Goal: Information Seeking & Learning: Compare options

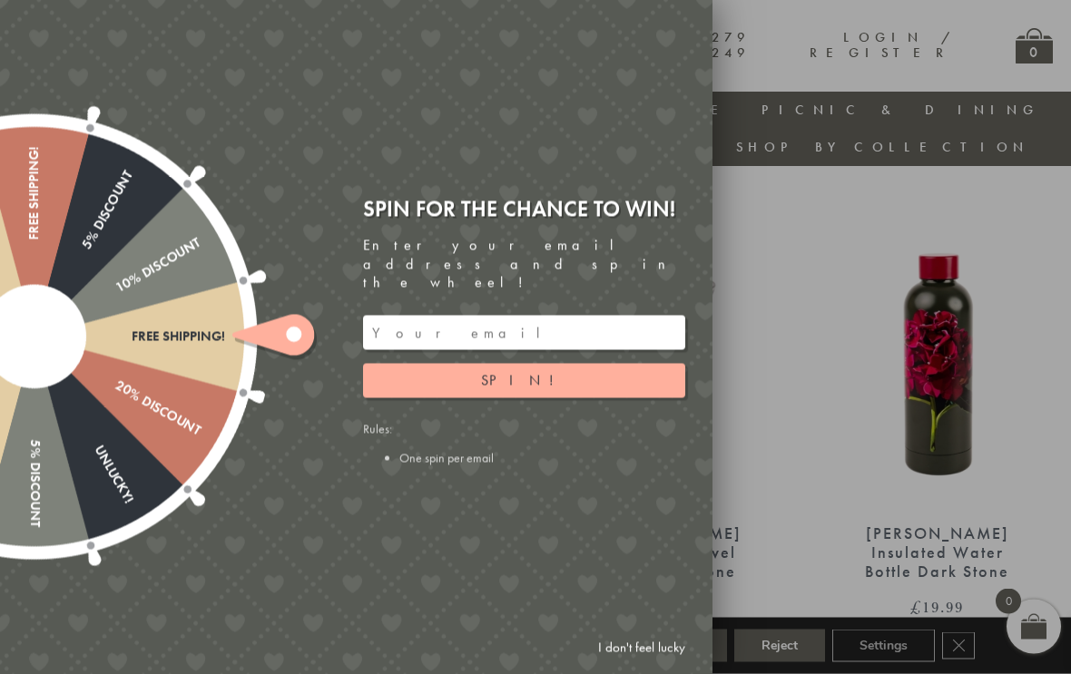
scroll to position [0, 13]
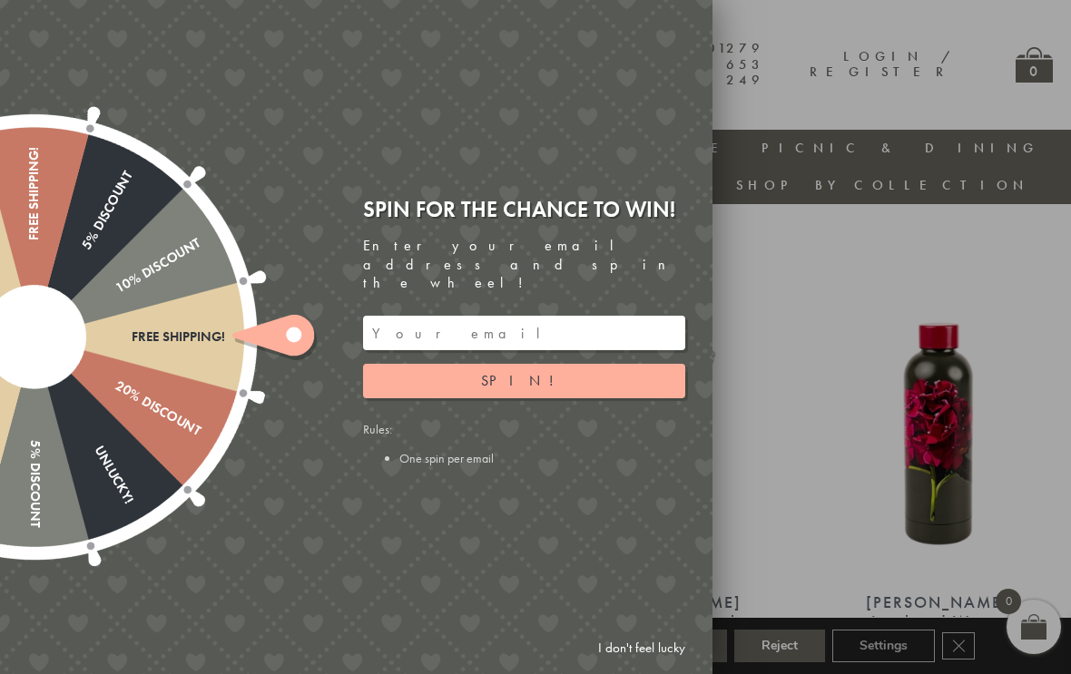
click at [668, 643] on link "I don't feel lucky" at bounding box center [641, 649] width 105 height 34
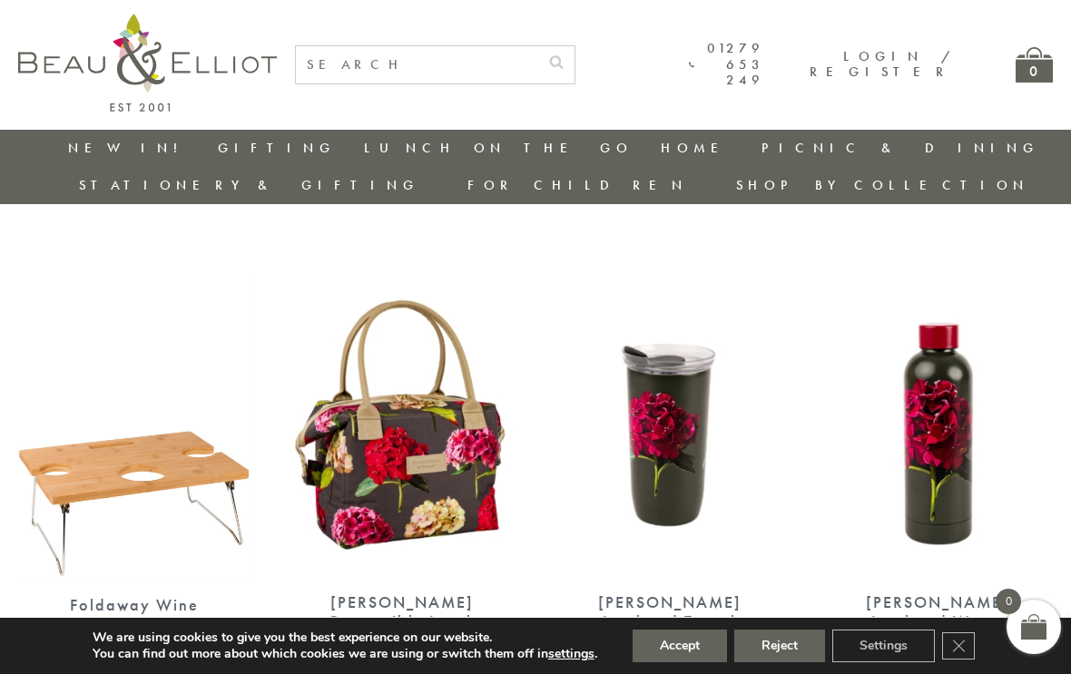
click at [463, 61] on input "text" at bounding box center [417, 64] width 242 height 37
type input "[PERSON_NAME]"
click at [575, 59] on button "submit" at bounding box center [556, 60] width 36 height 29
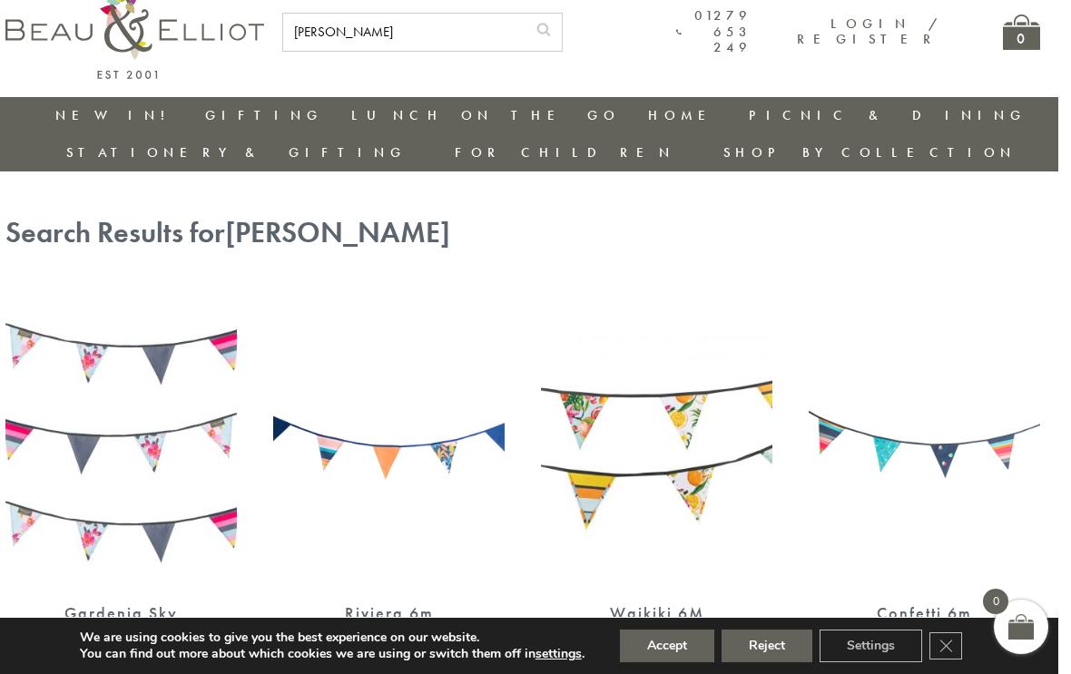
scroll to position [0, 13]
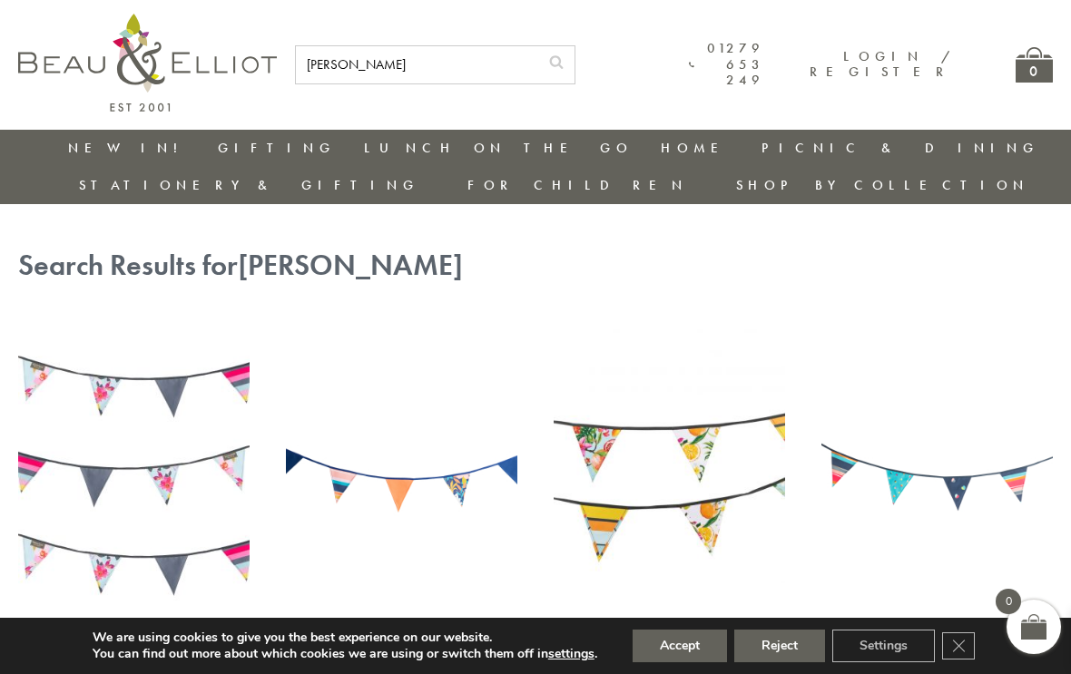
click at [780, 201] on link "Picnic Cool Bags & Family Picnic Sets" at bounding box center [861, 216] width 163 height 63
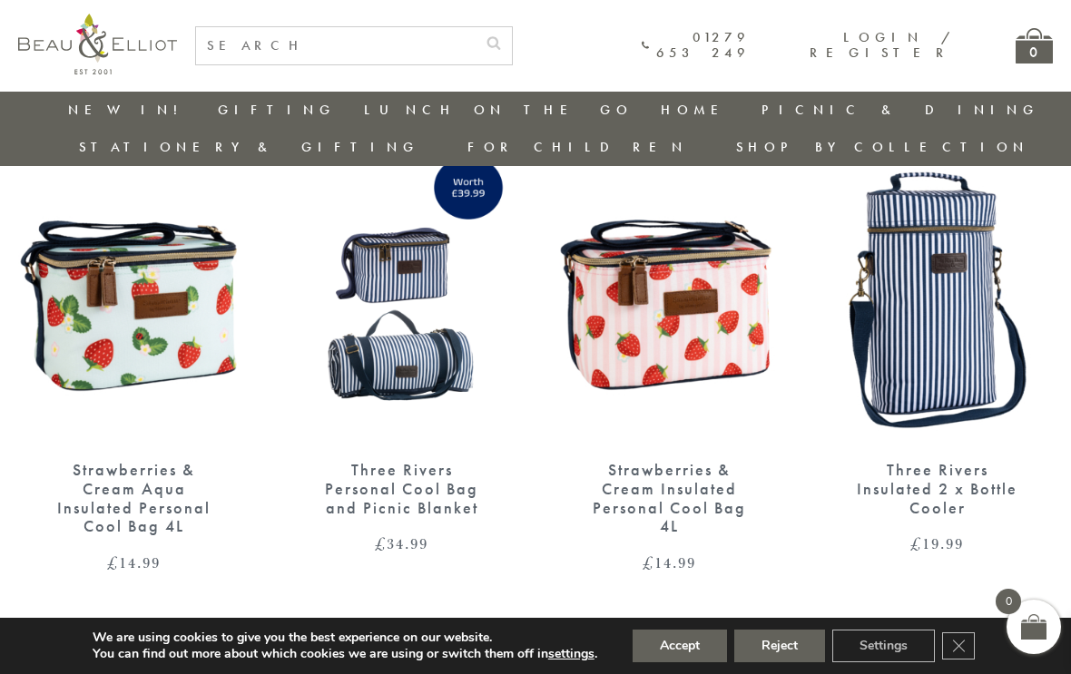
scroll to position [1654, 13]
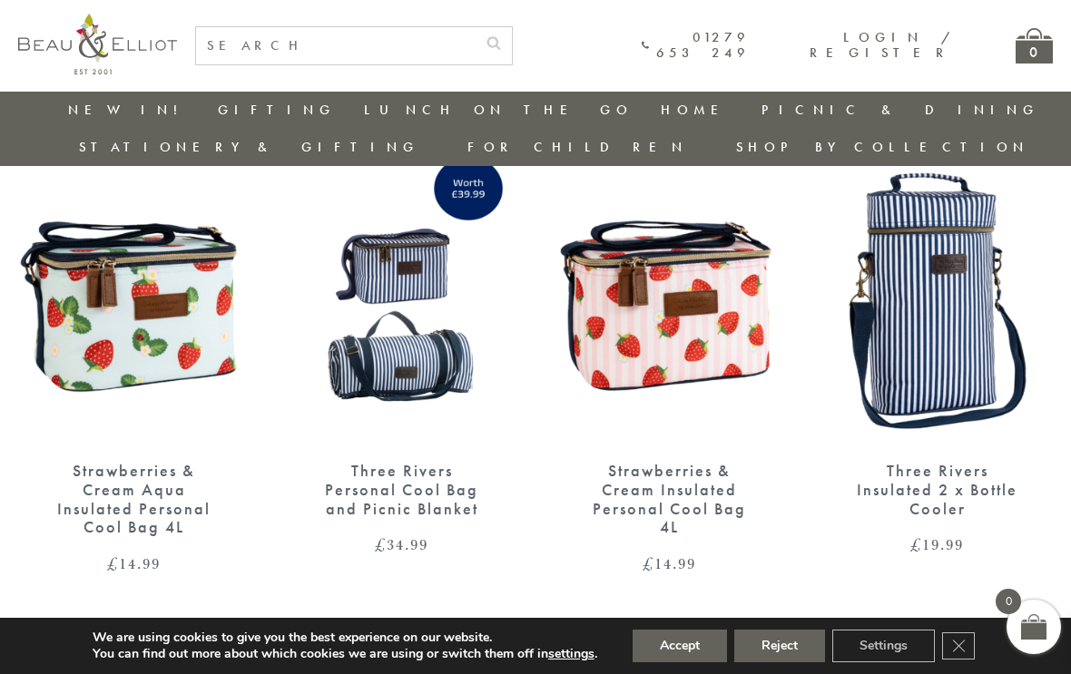
click at [382, 243] on link "Insulated Travel Mugs" at bounding box center [463, 266] width 163 height 47
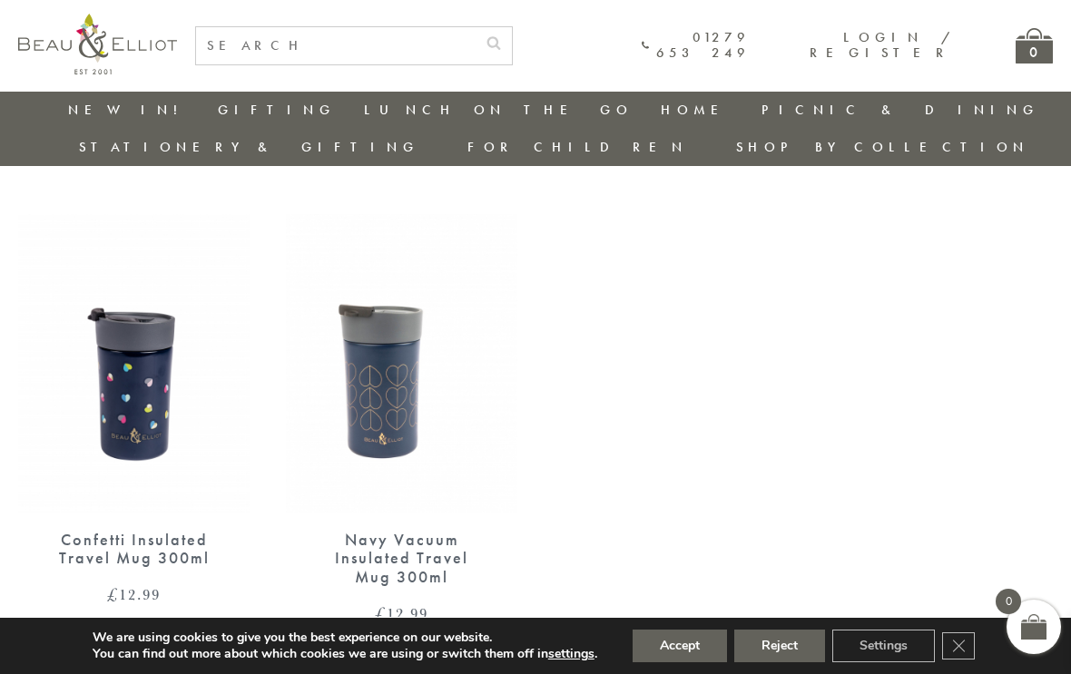
scroll to position [1605, 0]
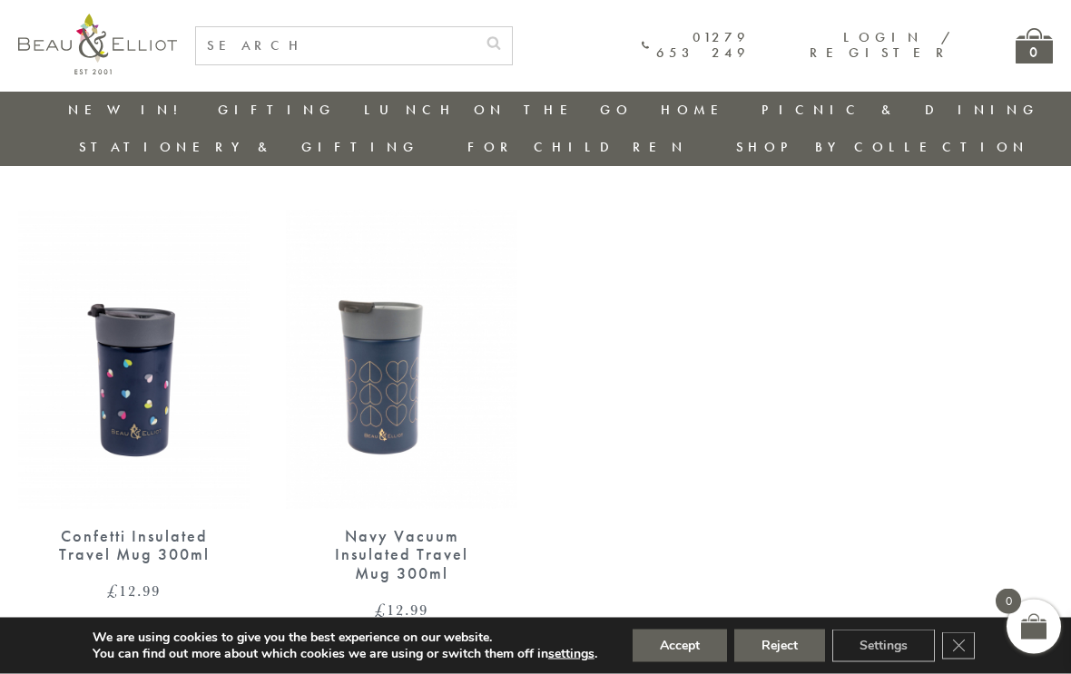
click at [132, 330] on img at bounding box center [133, 360] width 231 height 299
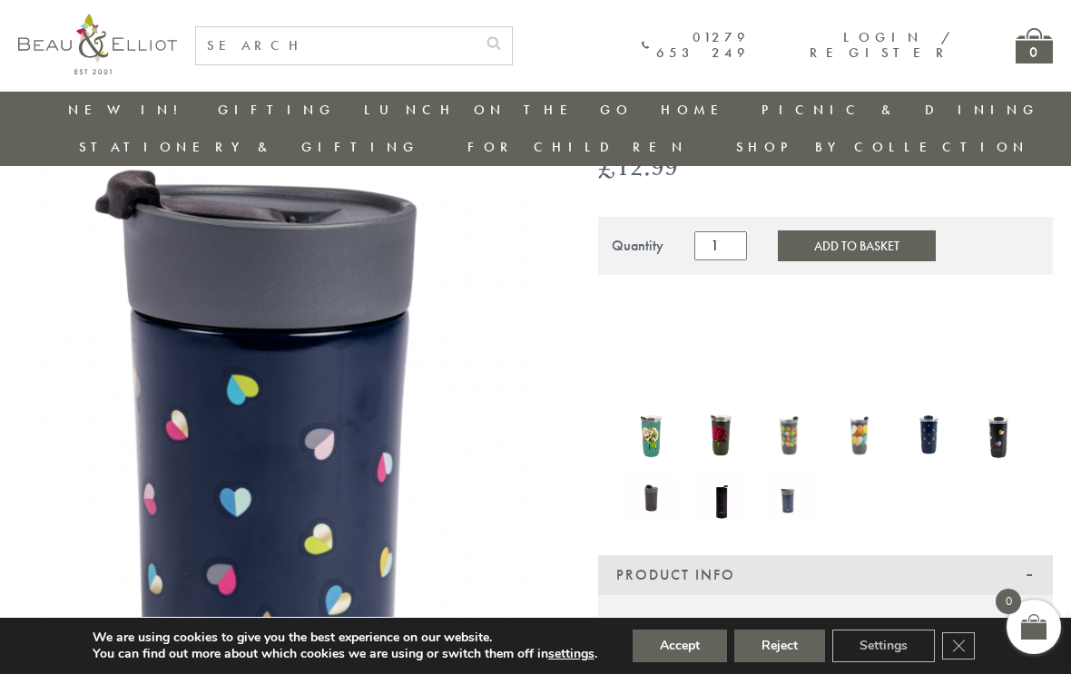
scroll to position [162, 13]
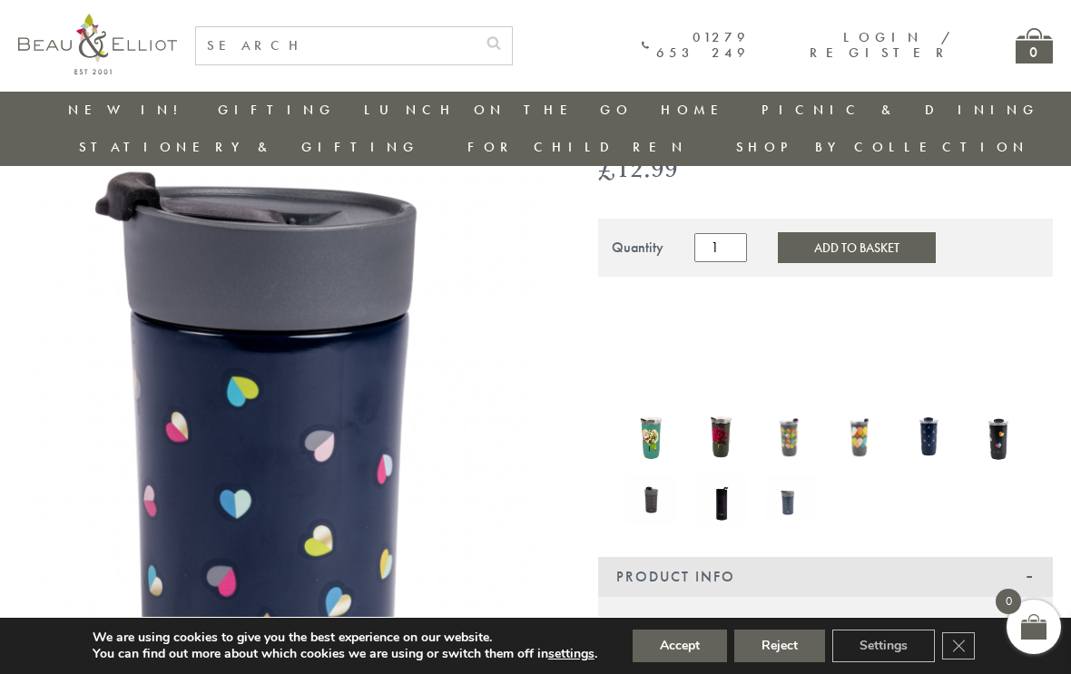
click at [925, 415] on img at bounding box center [930, 435] width 52 height 70
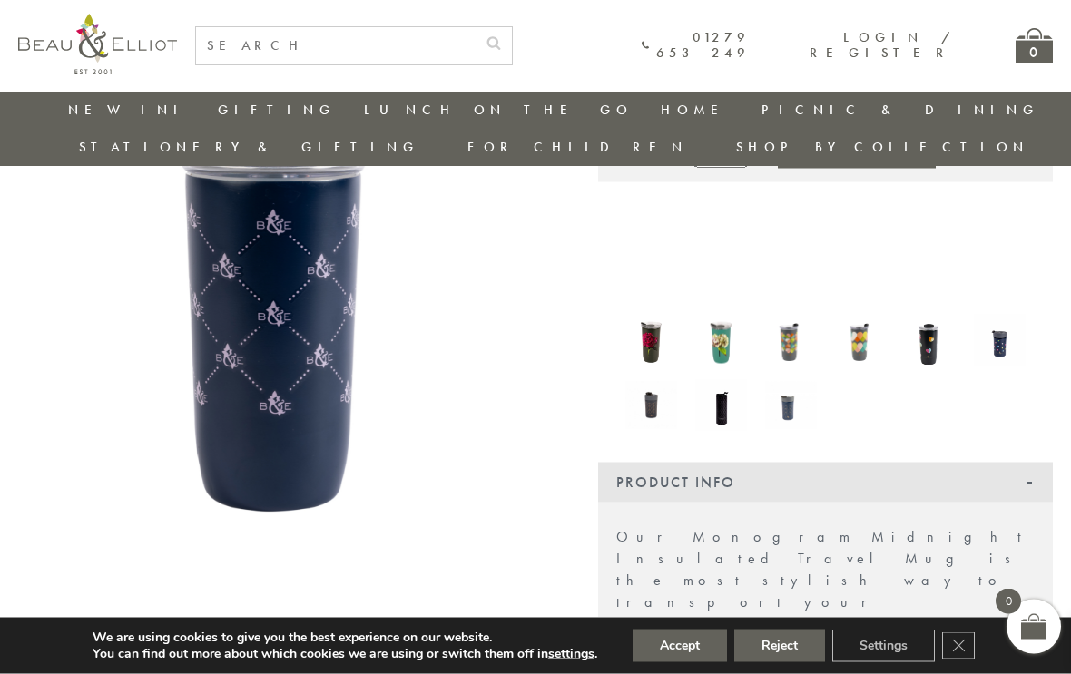
scroll to position [290, 0]
click at [649, 382] on img at bounding box center [651, 405] width 52 height 47
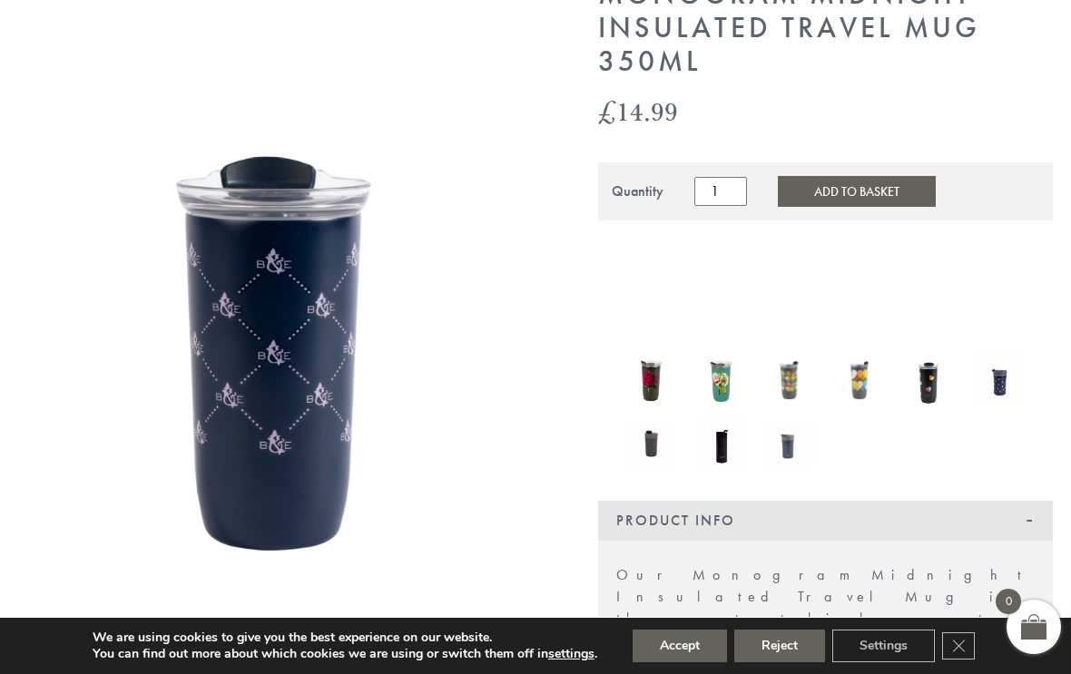
scroll to position [319, 0]
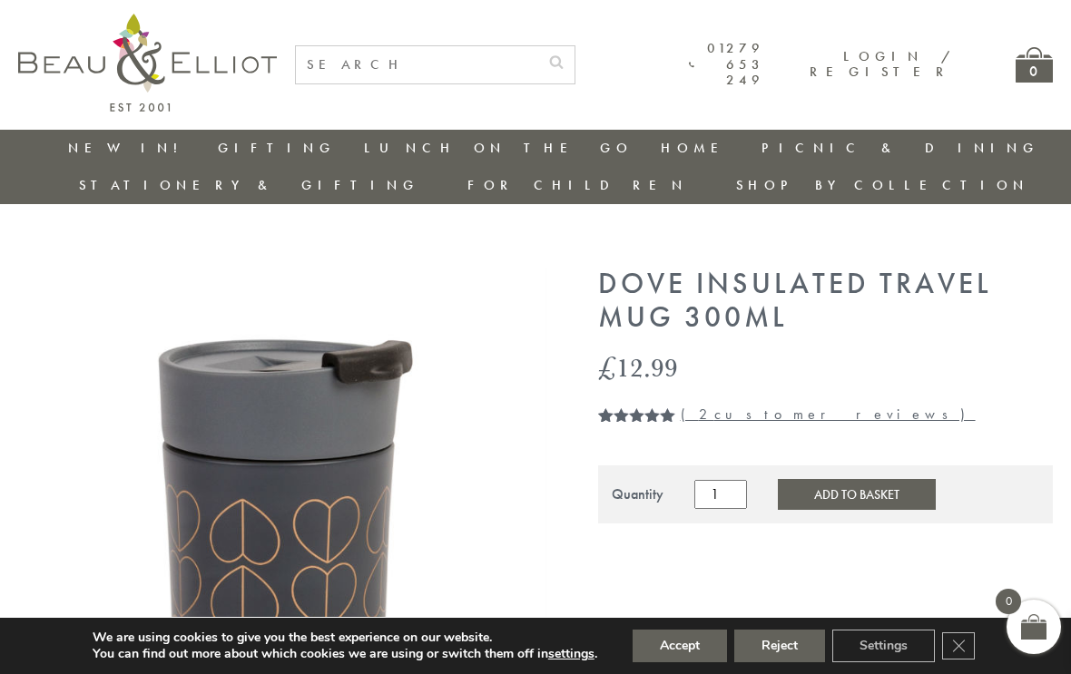
scroll to position [0, 4]
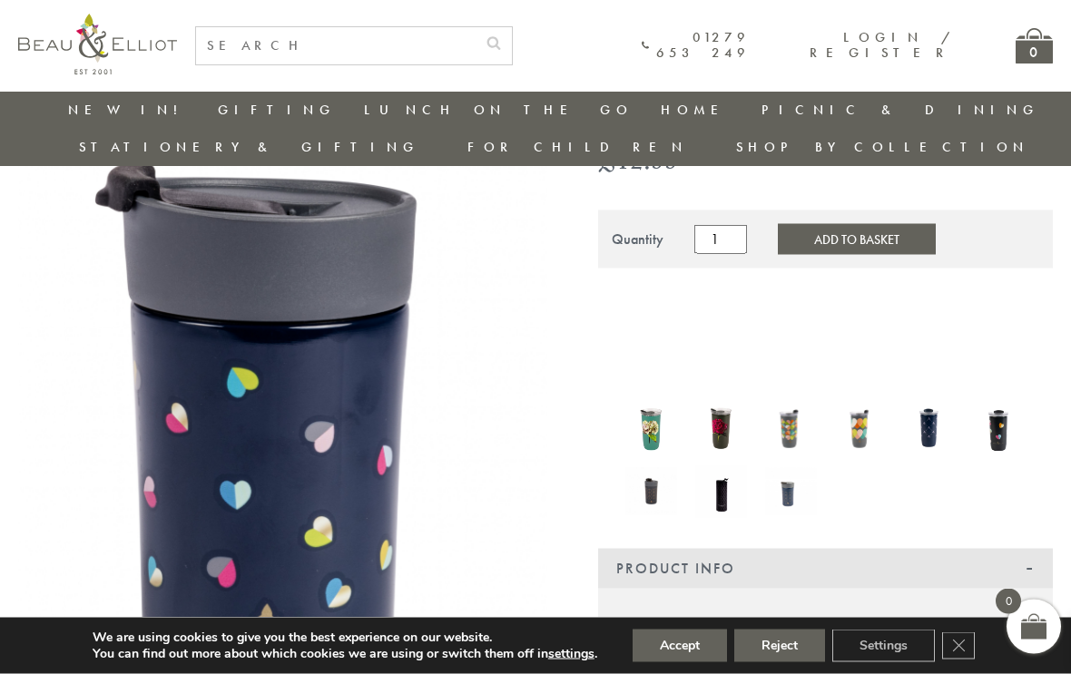
scroll to position [170, 13]
click at [681, 663] on button "Accept" at bounding box center [680, 646] width 94 height 33
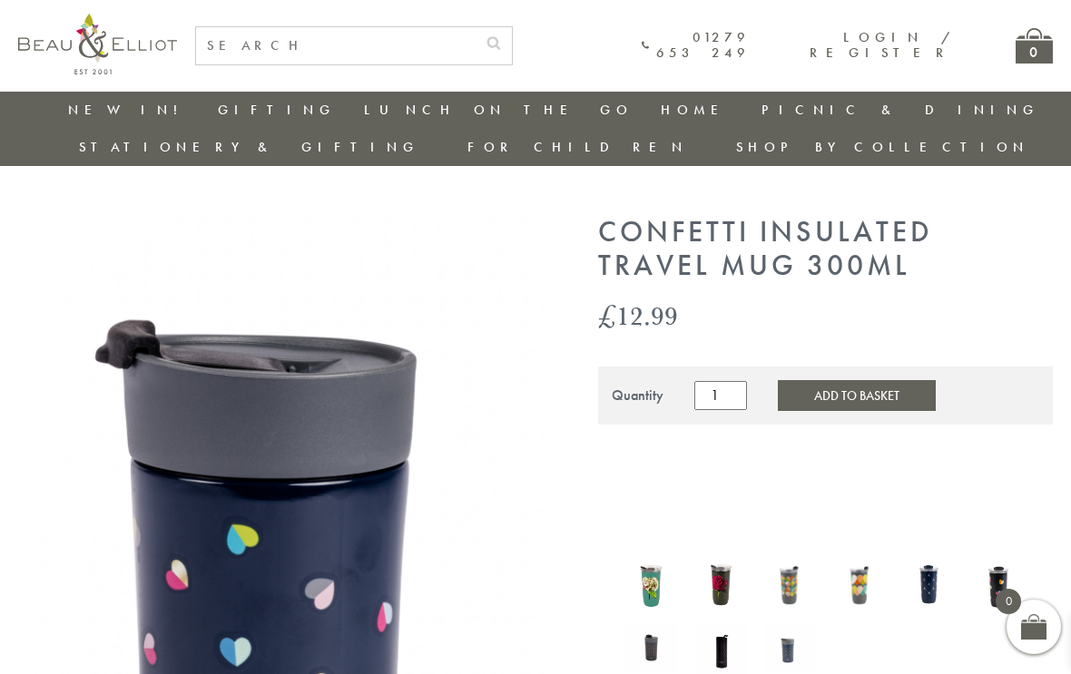
scroll to position [0, 13]
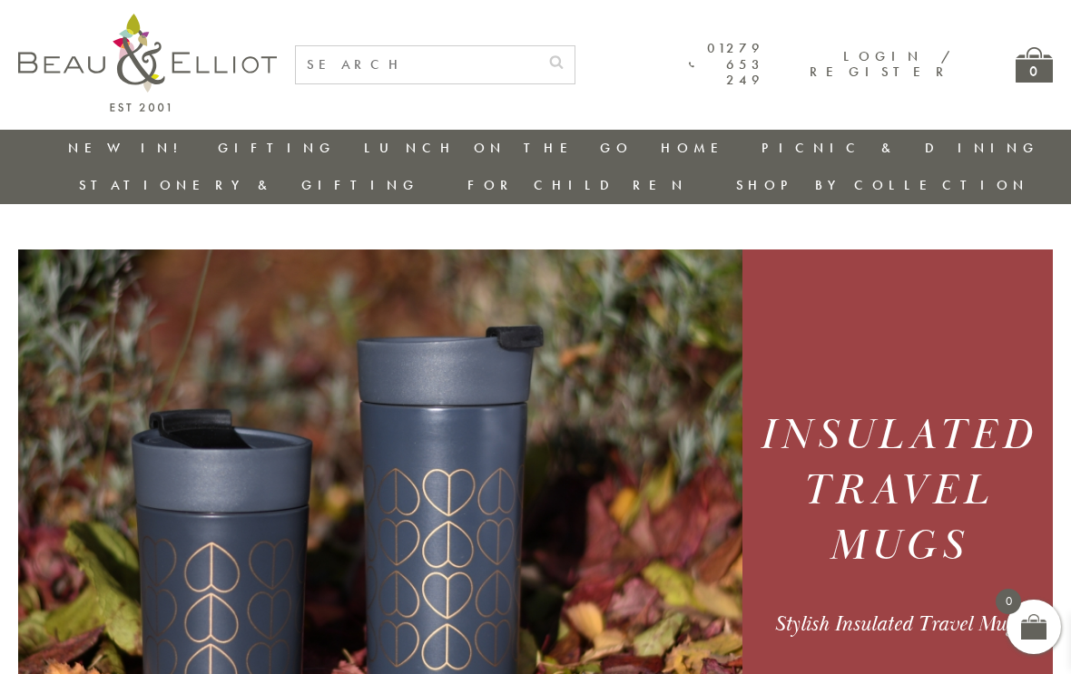
click at [780, 338] on link "Picnic Hampers / Picnic Baskets" at bounding box center [861, 369] width 163 height 63
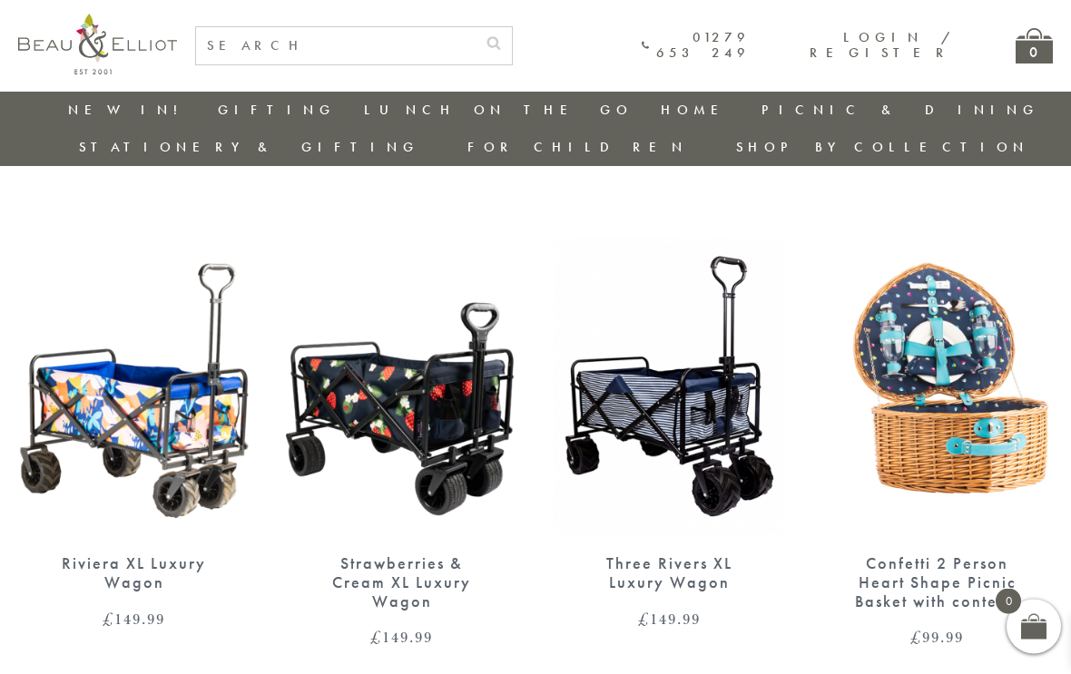
scroll to position [601, 13]
click at [780, 219] on link "Dining Outdoors" at bounding box center [861, 235] width 163 height 32
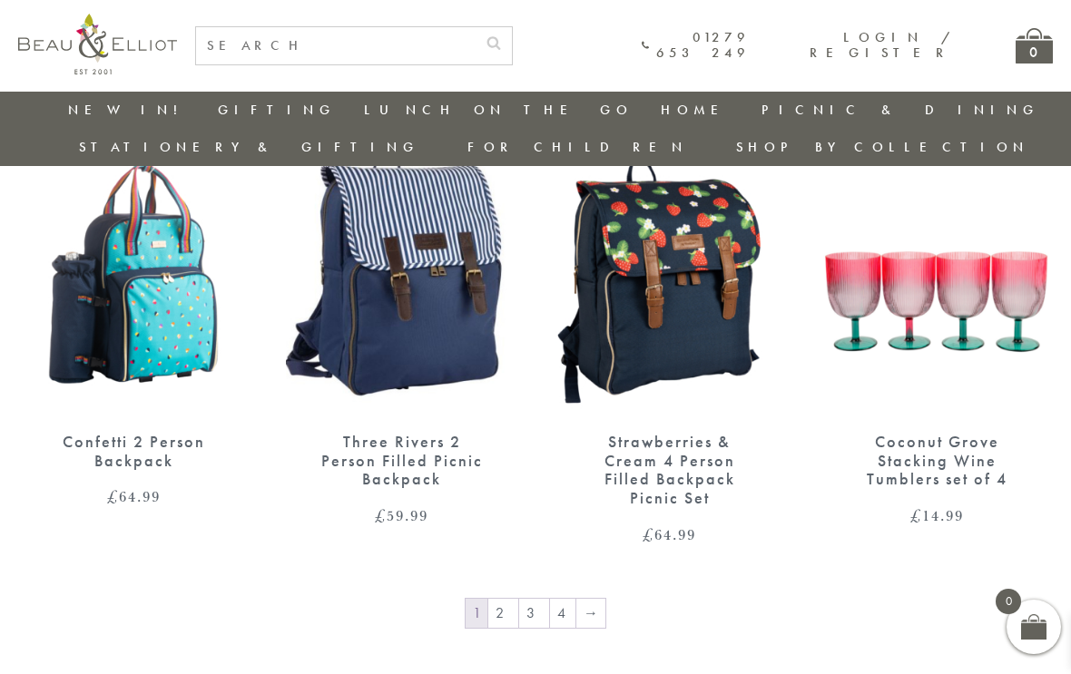
scroll to position [2664, 3]
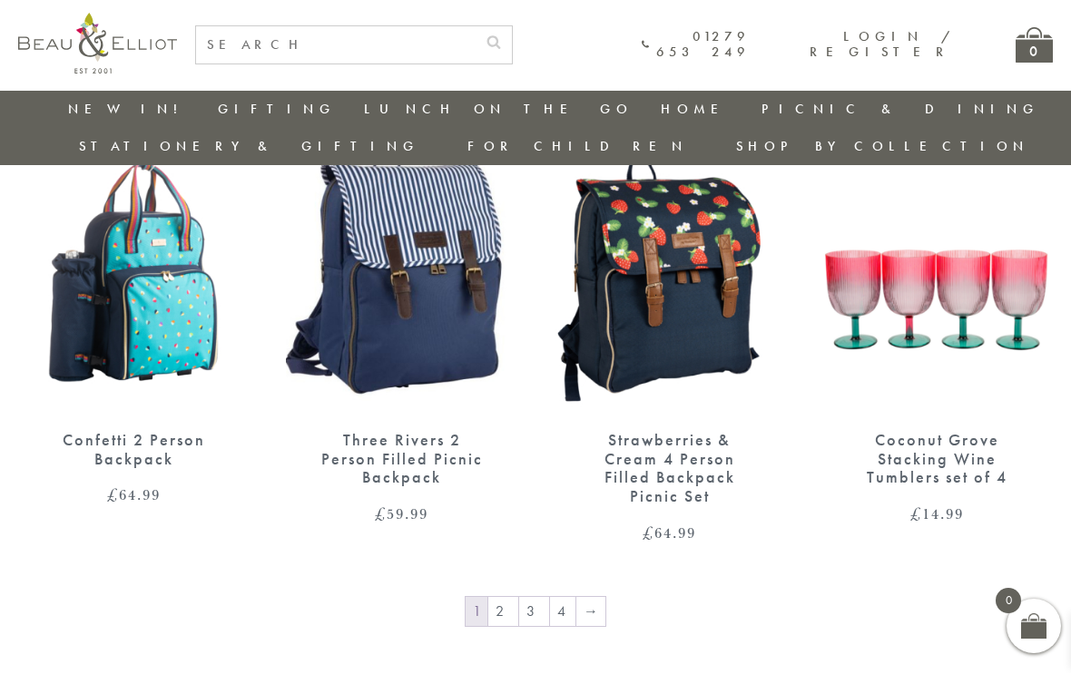
click at [576, 598] on link "→" at bounding box center [590, 612] width 29 height 29
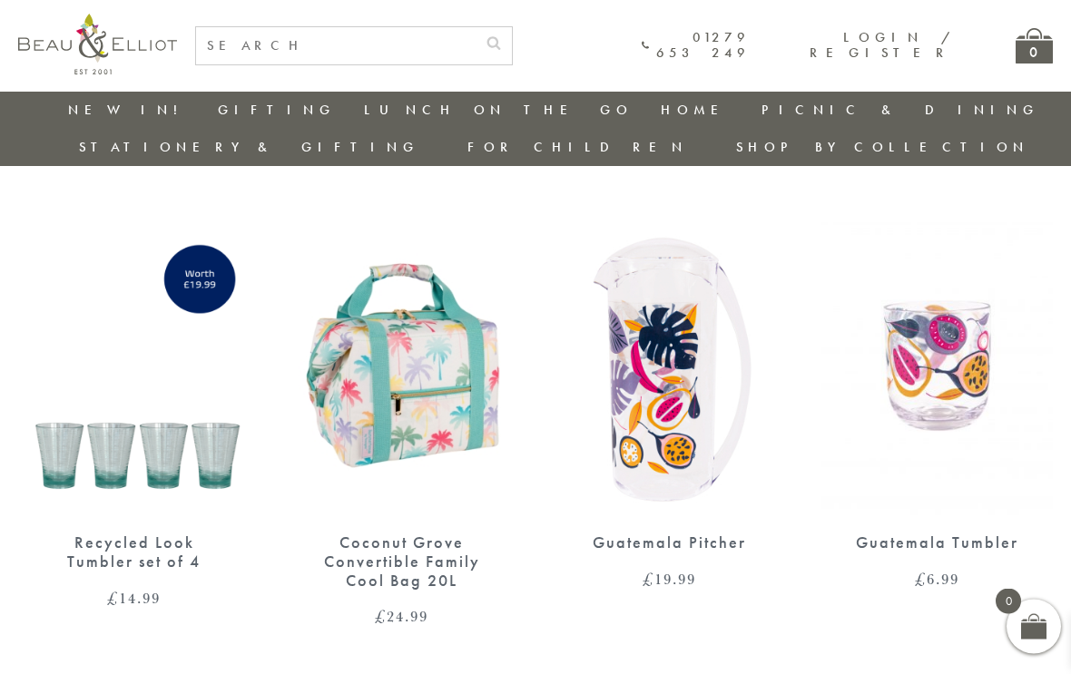
scroll to position [2601, 13]
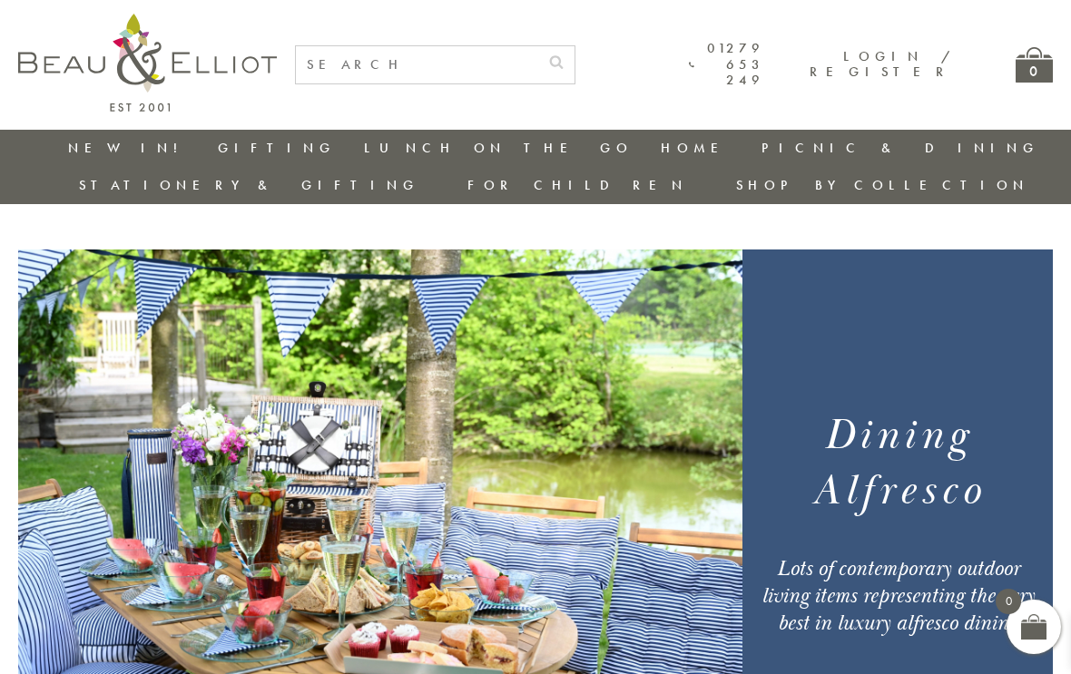
click at [780, 197] on link "Picnic Cool Bags & Family Picnic Sets" at bounding box center [861, 216] width 163 height 63
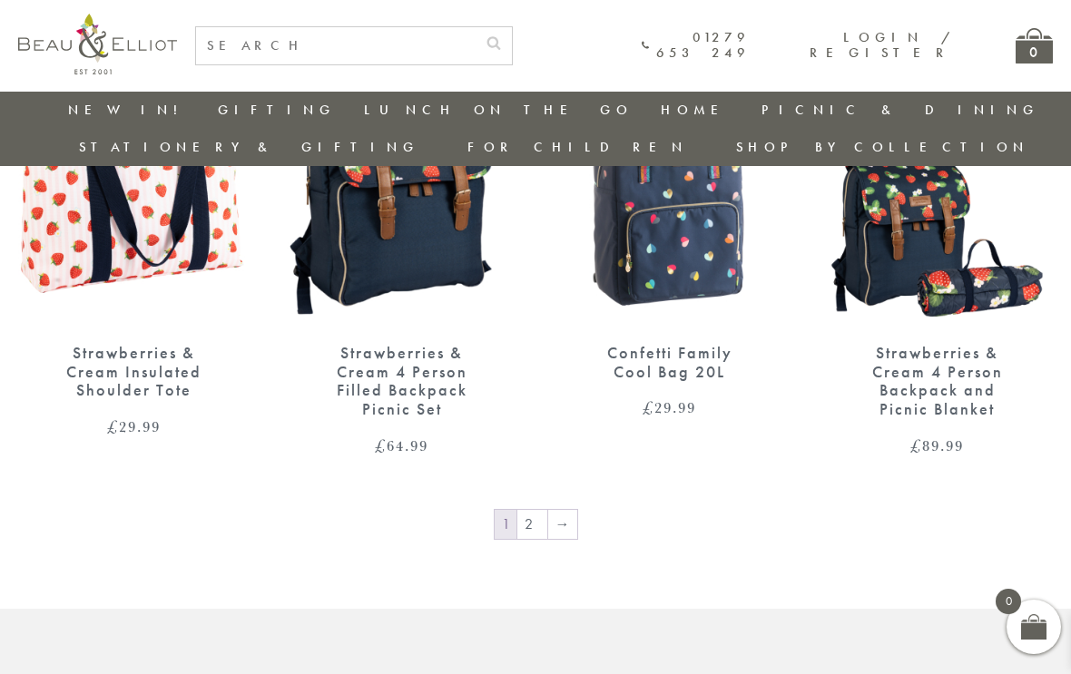
scroll to position [2746, 0]
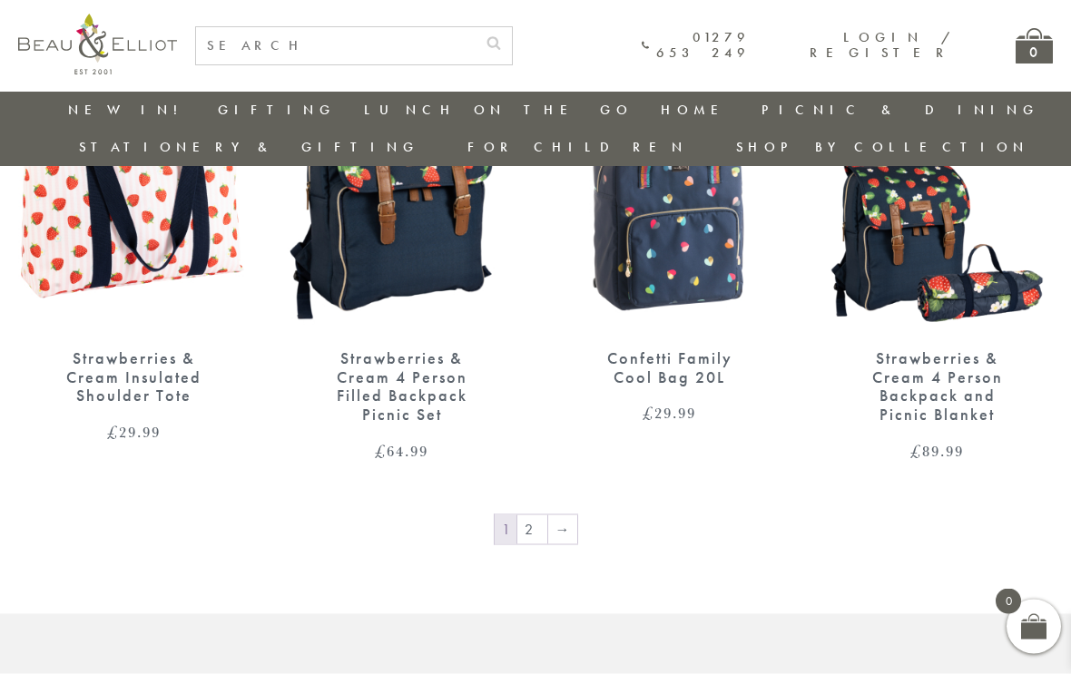
click at [565, 516] on link "→" at bounding box center [562, 530] width 29 height 29
click at [531, 516] on link "2" at bounding box center [532, 530] width 30 height 29
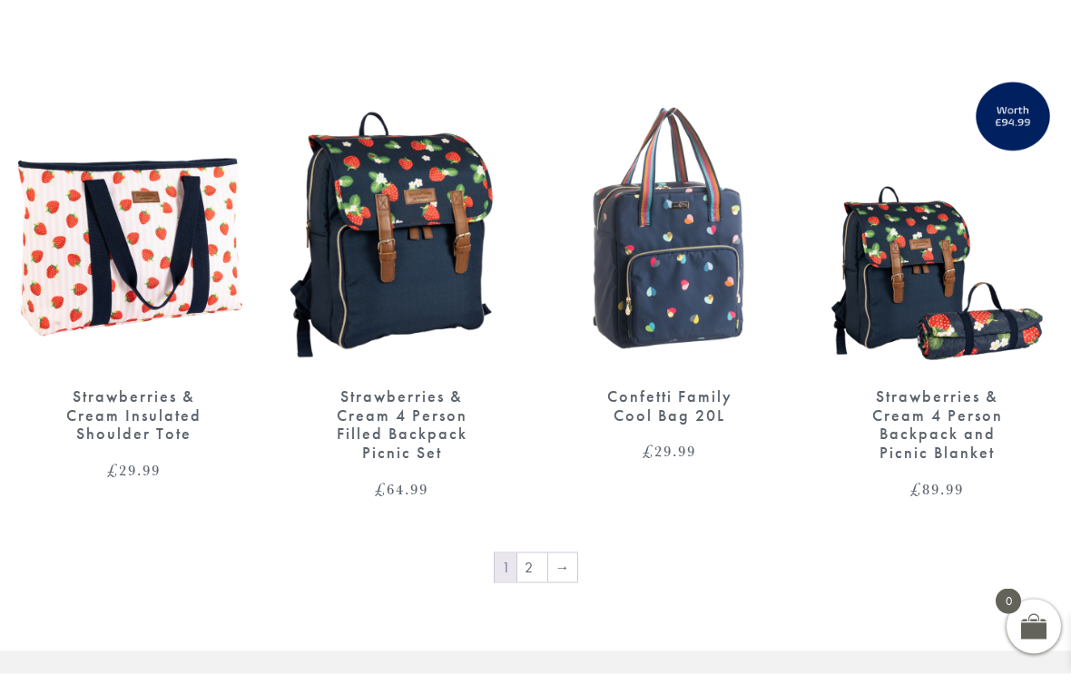
scroll to position [2747, 0]
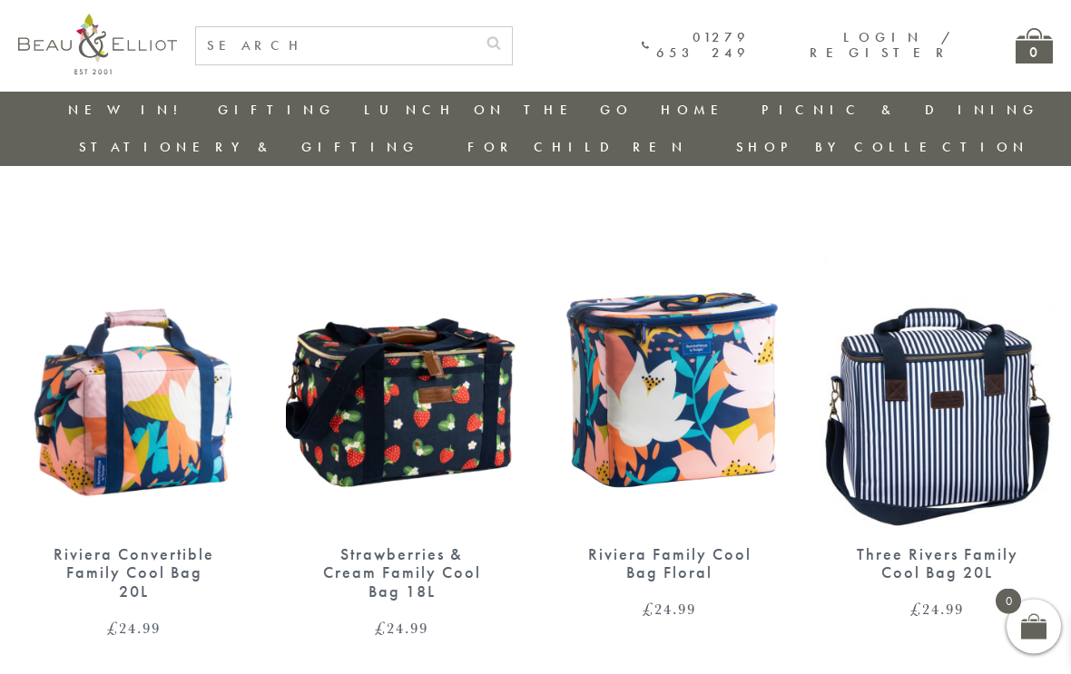
scroll to position [1060, 13]
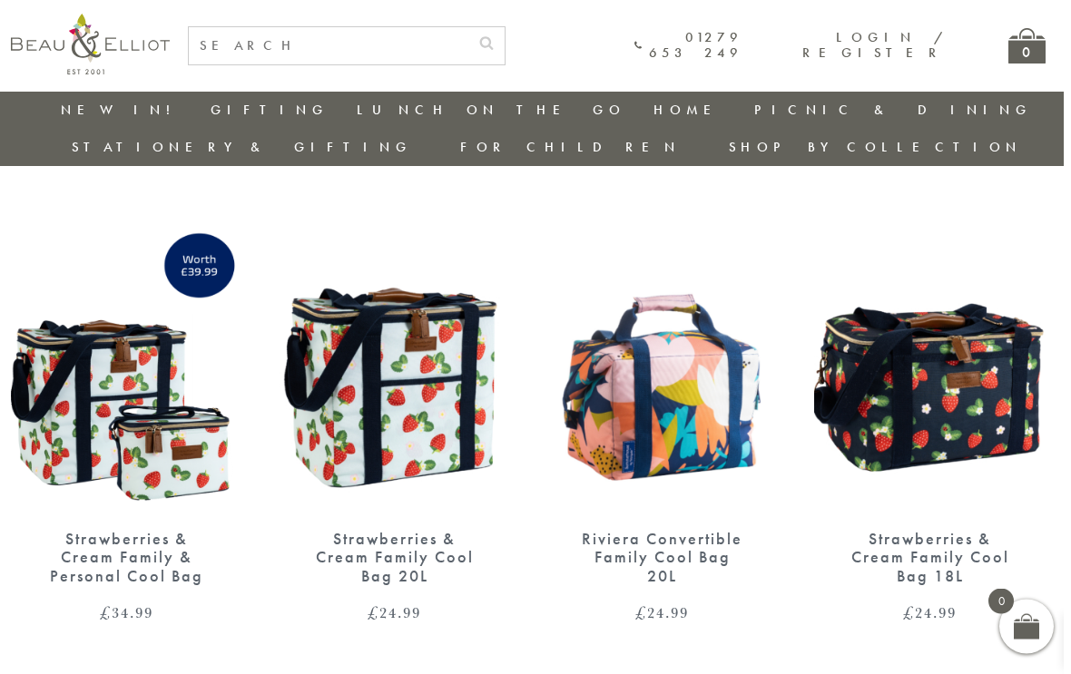
scroll to position [1613, 13]
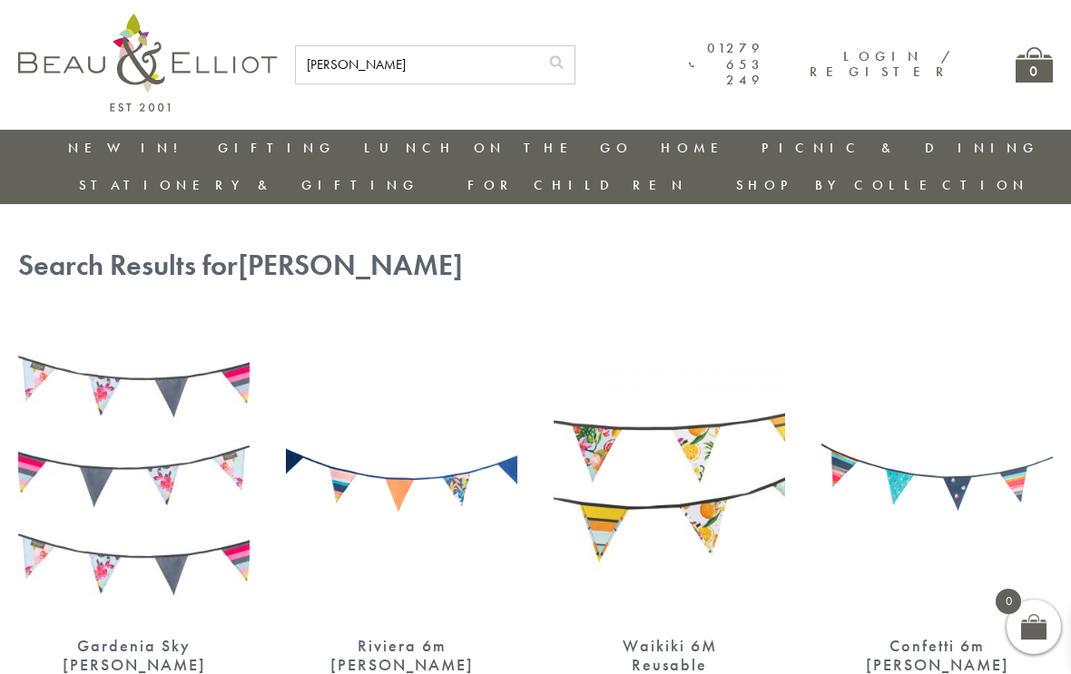
click at [935, 447] on img at bounding box center [936, 469] width 231 height 299
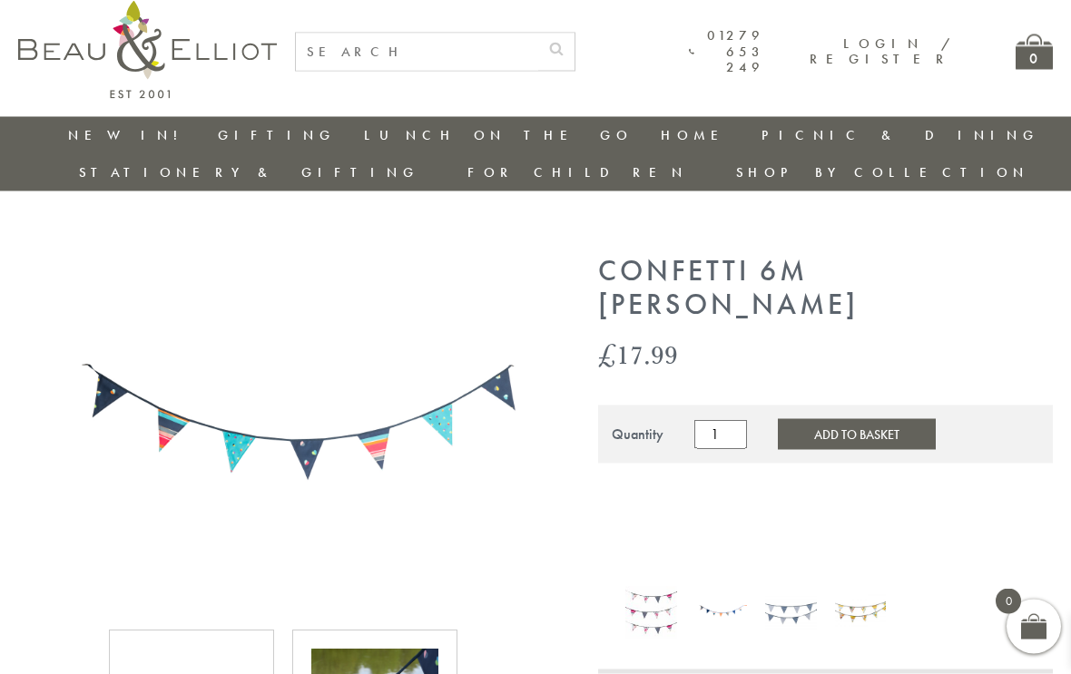
scroll to position [0, 13]
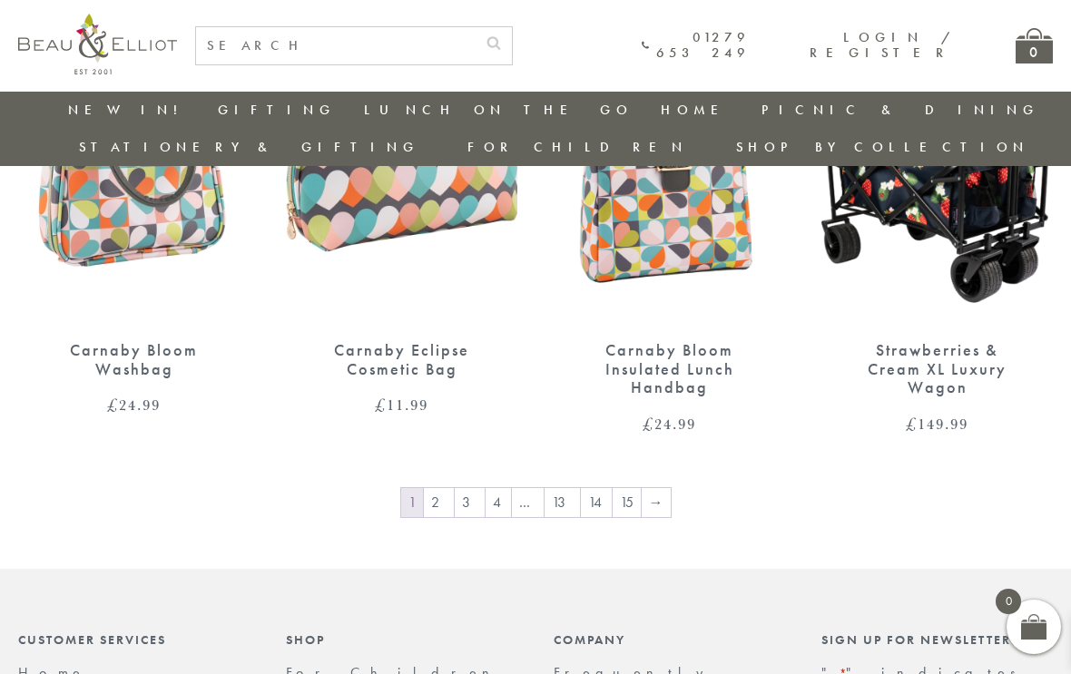
scroll to position [2097, 13]
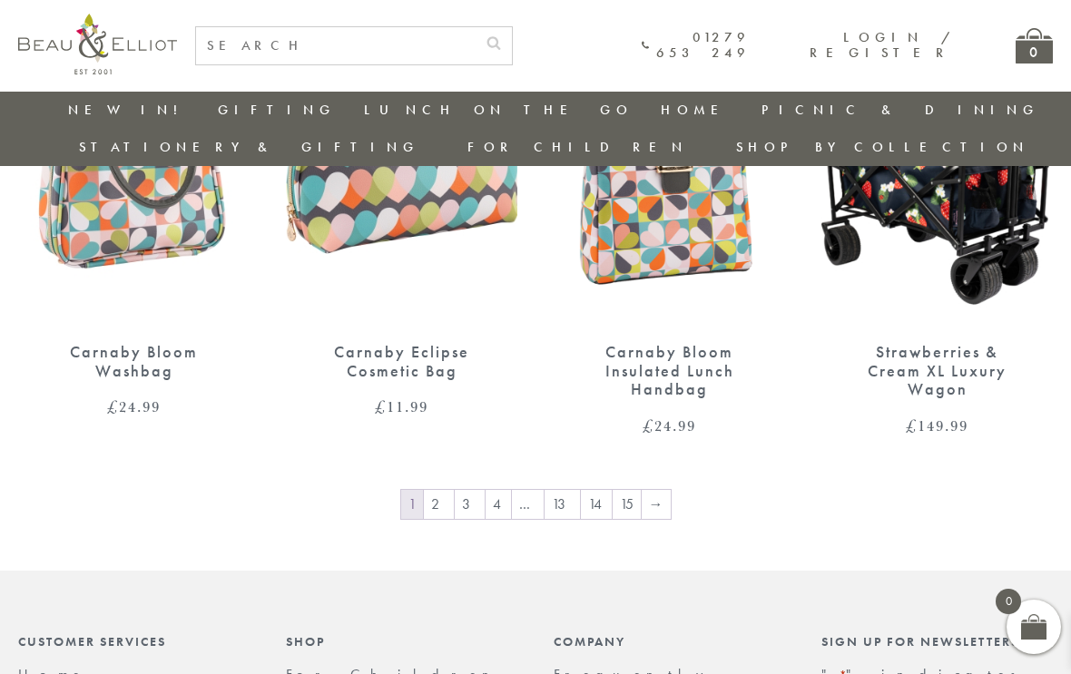
click at [642, 490] on link "→" at bounding box center [656, 504] width 29 height 29
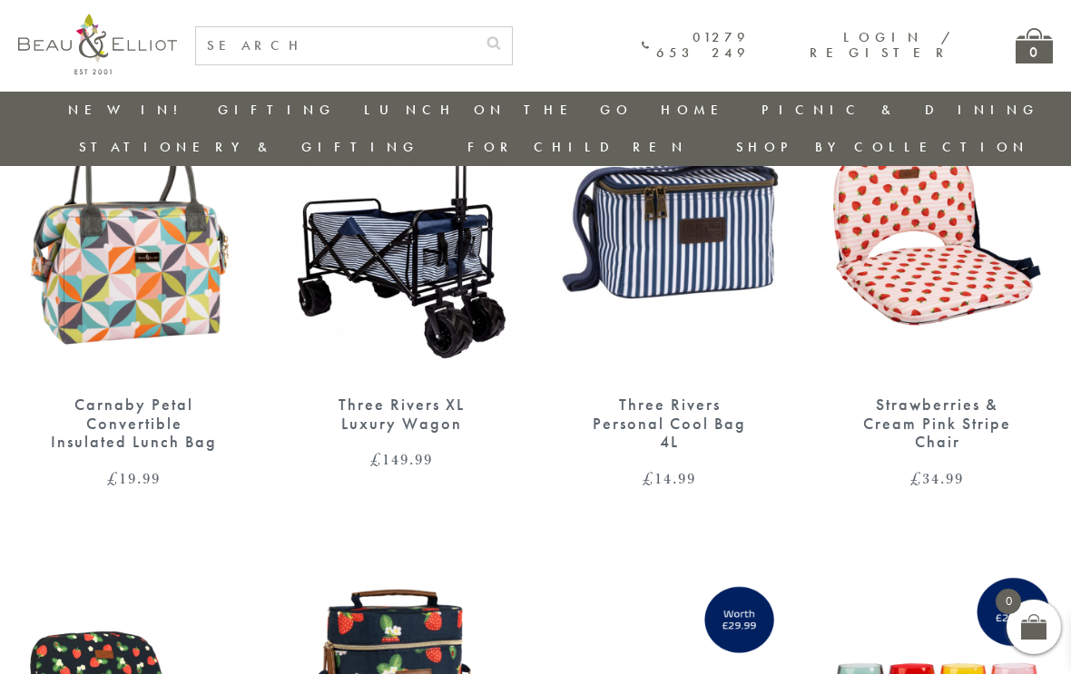
scroll to position [620, 13]
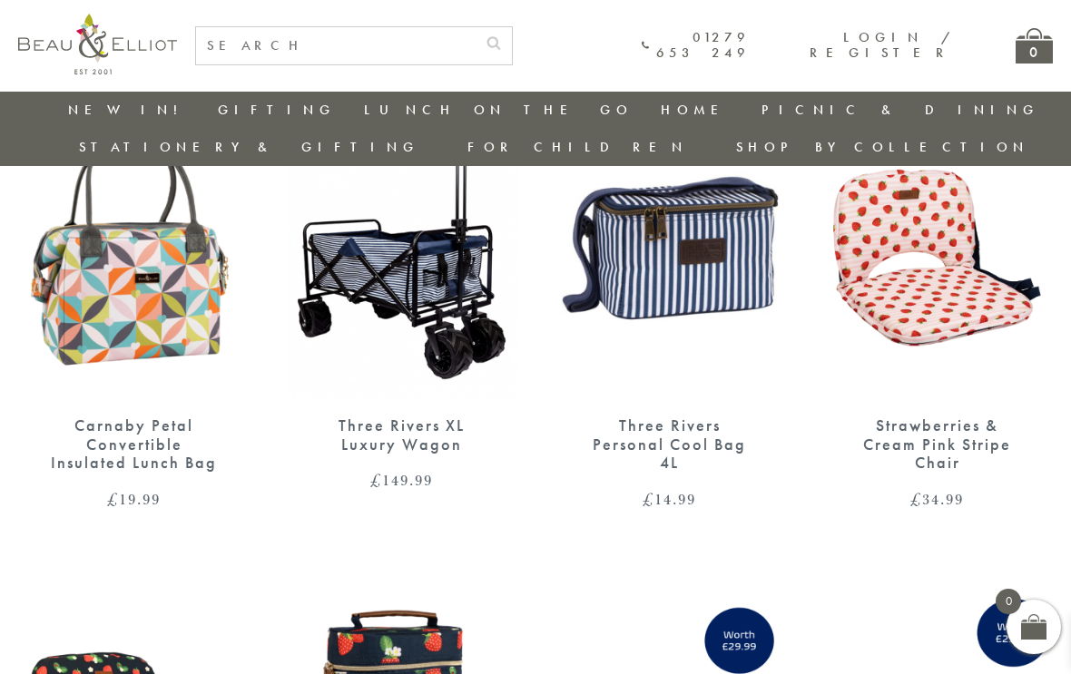
click at [234, 47] on input "text" at bounding box center [336, 45] width 280 height 37
type input "Confetti range"
click at [481, 40] on button "submit" at bounding box center [494, 41] width 36 height 29
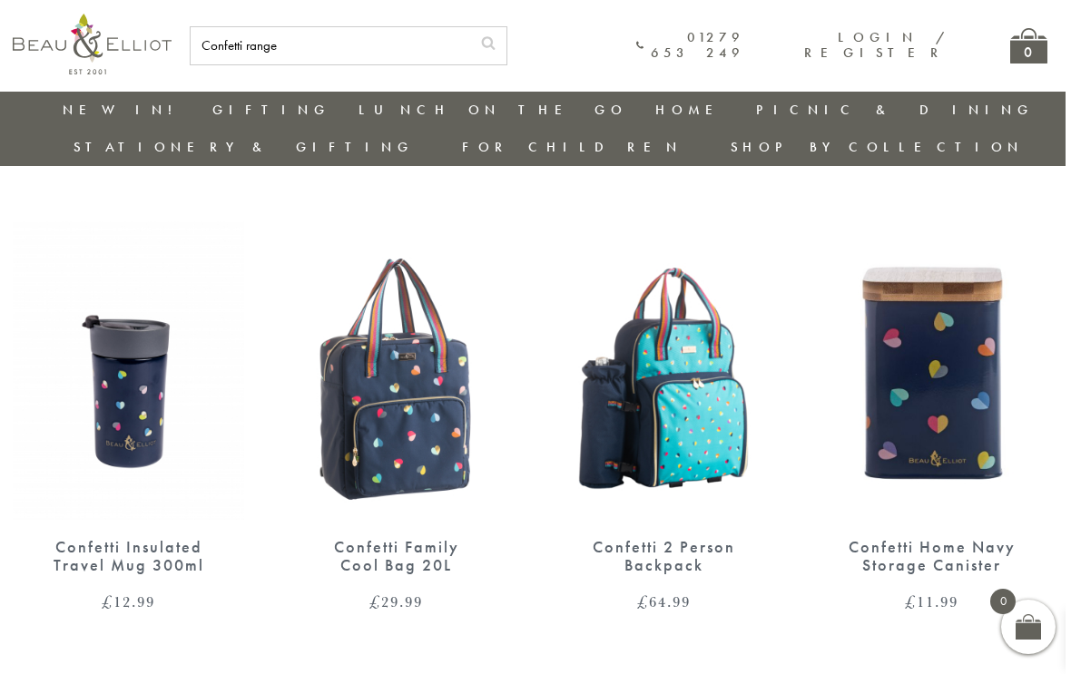
scroll to position [999, 13]
